Goal: Task Accomplishment & Management: Use online tool/utility

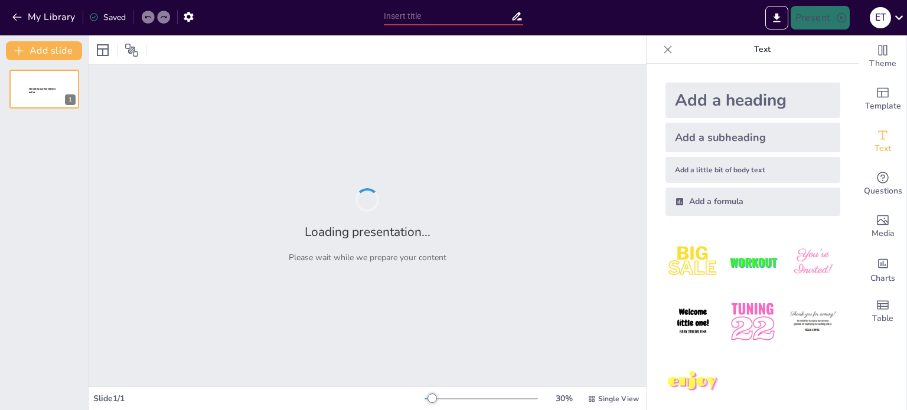
type input "New Sendsteps"
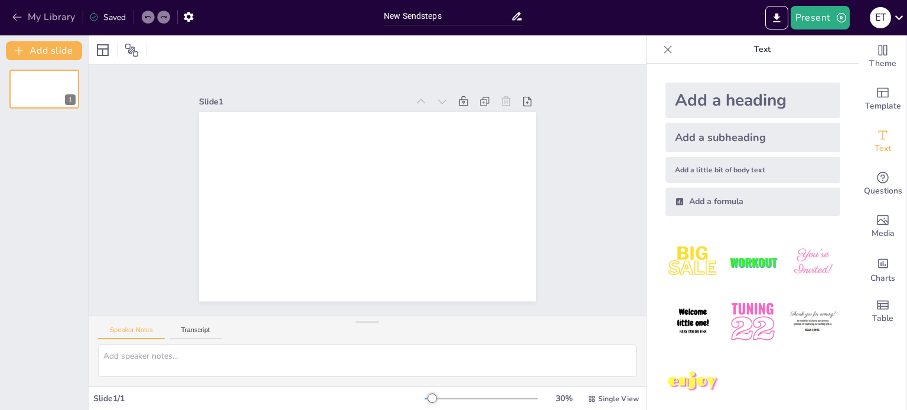
click at [14, 21] on icon "button" at bounding box center [17, 17] width 12 height 12
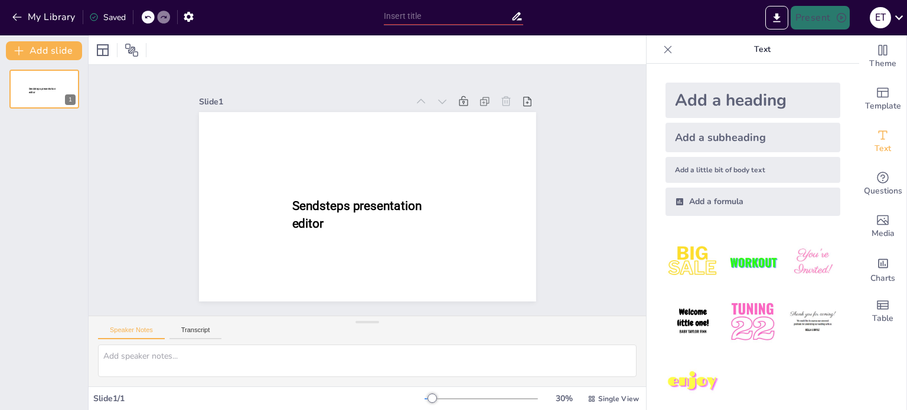
type input "New Sendsteps"
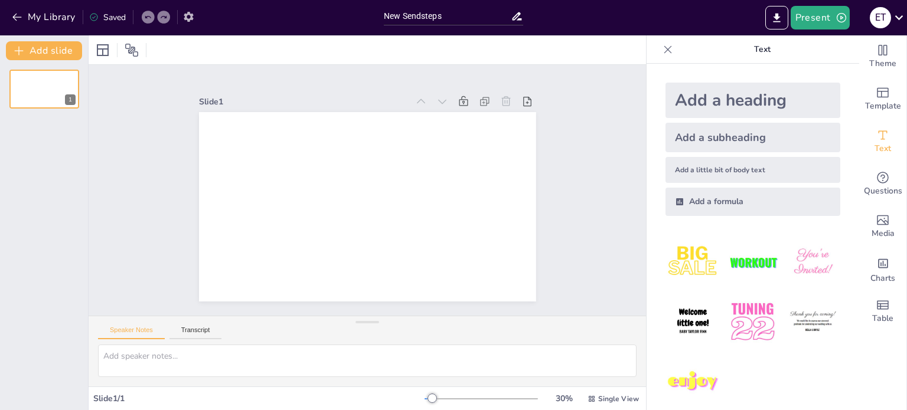
click at [181, 9] on button "button" at bounding box center [189, 16] width 22 height 21
click at [190, 17] on icon "button" at bounding box center [188, 17] width 12 height 12
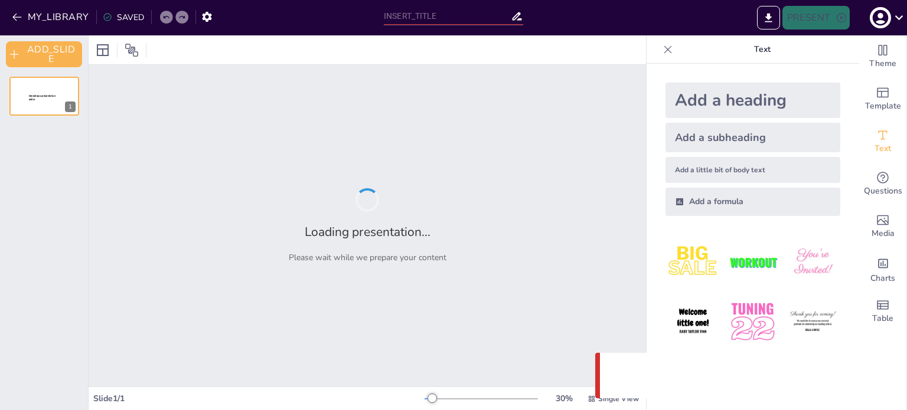
type input "New Sendsteps"
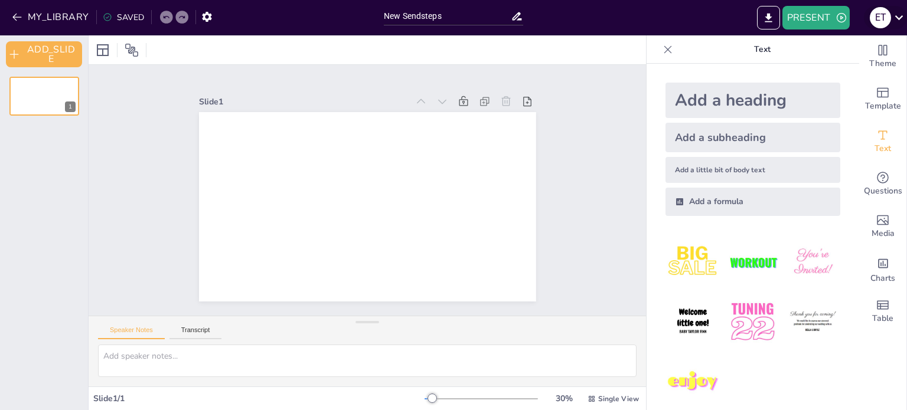
click at [896, 21] on icon at bounding box center [899, 17] width 16 height 16
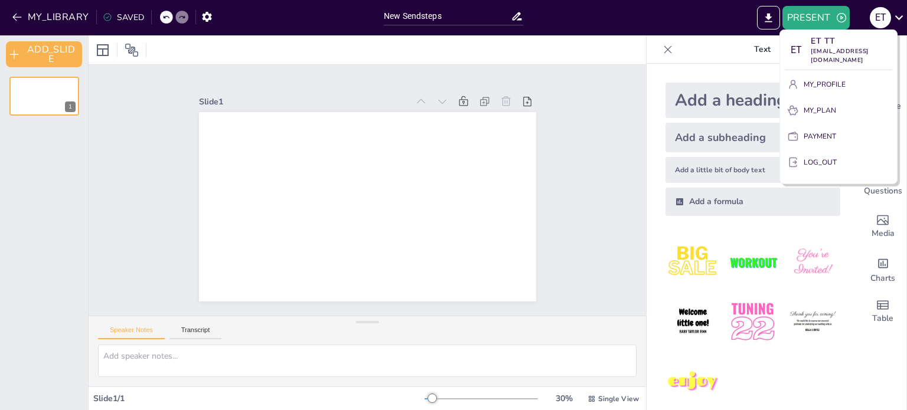
click at [12, 16] on div at bounding box center [453, 205] width 907 height 410
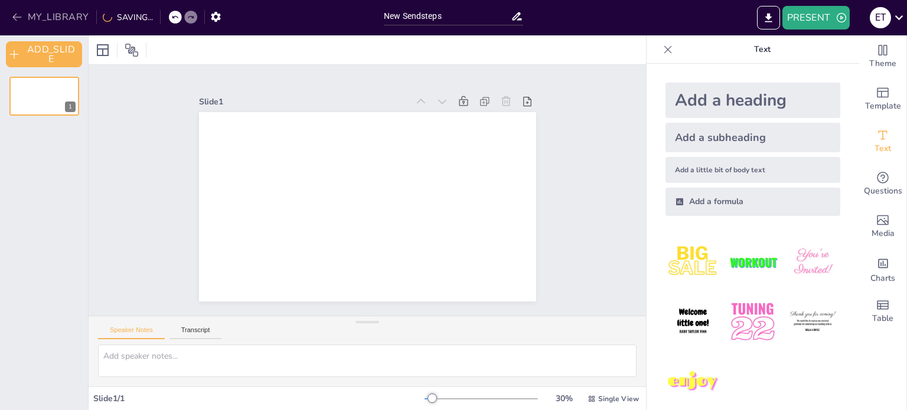
click at [26, 21] on button "MY_LIBRARY" at bounding box center [51, 17] width 85 height 19
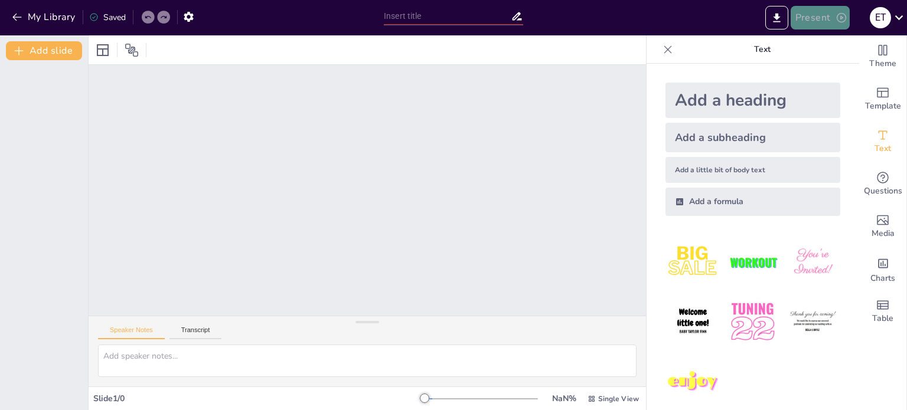
click at [823, 18] on button "Present" at bounding box center [820, 18] width 59 height 24
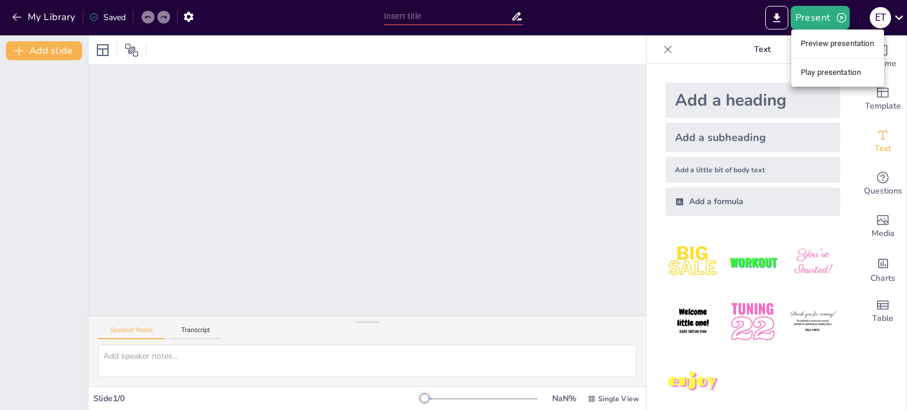
click at [822, 44] on li "Preview presentation" at bounding box center [837, 43] width 93 height 19
